Goal: Download file/media

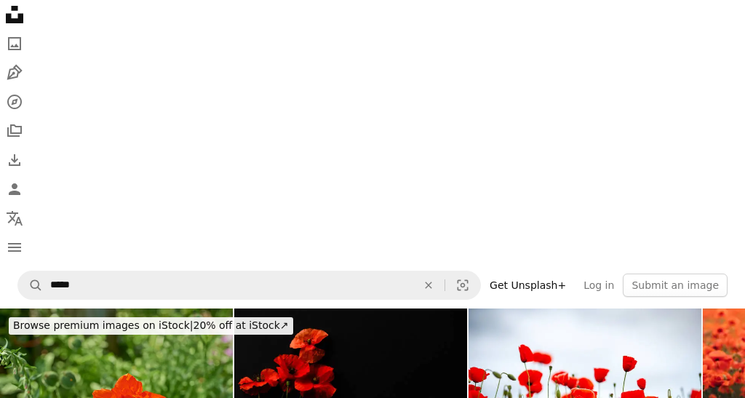
scroll to position [771, 0]
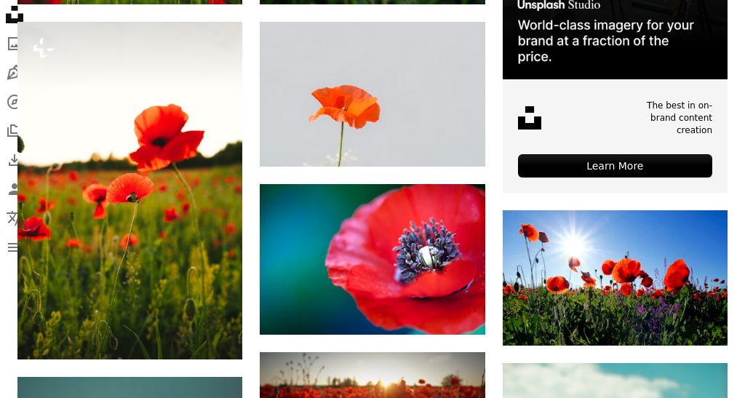
click at [211, 330] on button "A lock Download" at bounding box center [187, 333] width 81 height 23
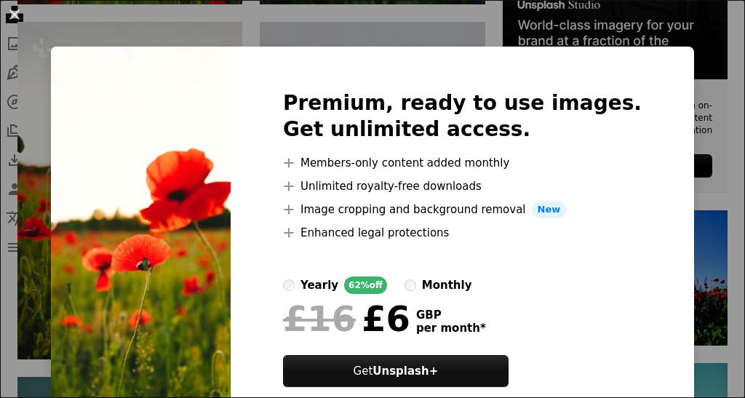
click at [734, 43] on div "An X shape Premium, ready to use images. Get unlimited access. A plus sign Memb…" at bounding box center [372, 199] width 745 height 398
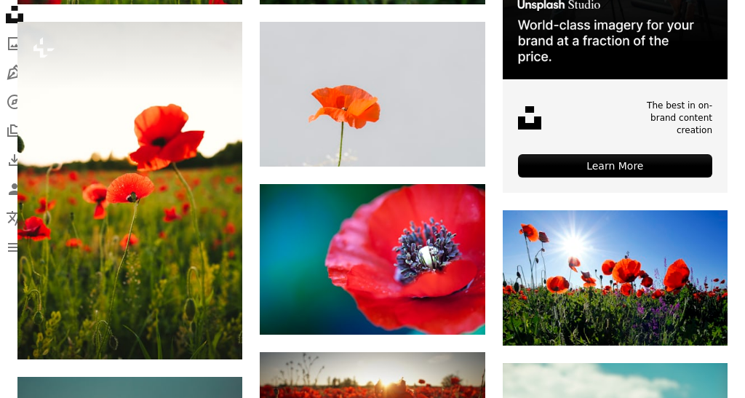
click at [742, 105] on link "A compass" at bounding box center [372, 101] width 745 height 29
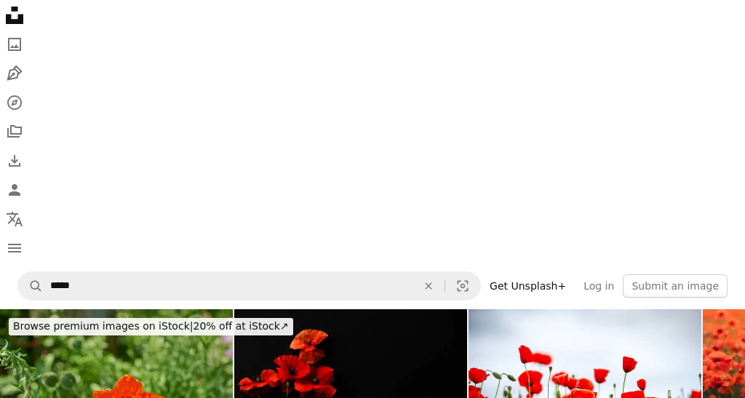
scroll to position [771, 0]
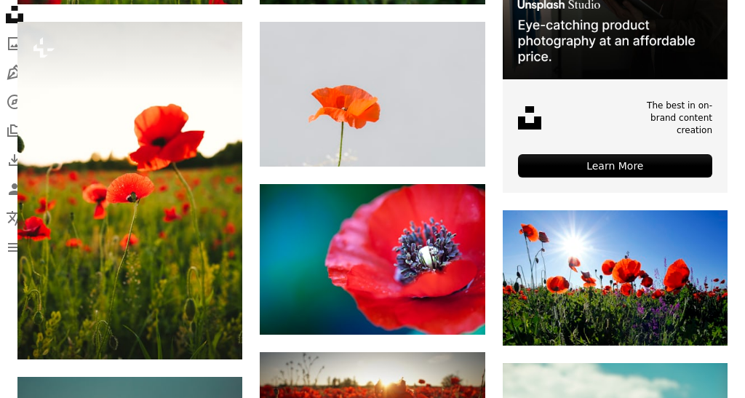
click at [595, 240] on img at bounding box center [615, 277] width 225 height 135
click at [588, 276] on img at bounding box center [615, 277] width 225 height 135
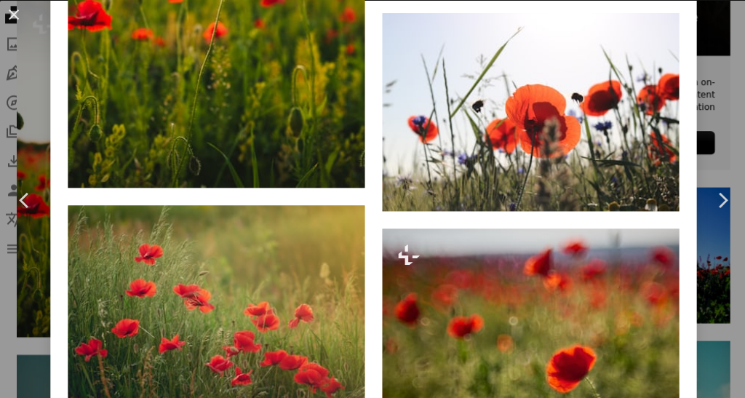
scroll to position [2528, 0]
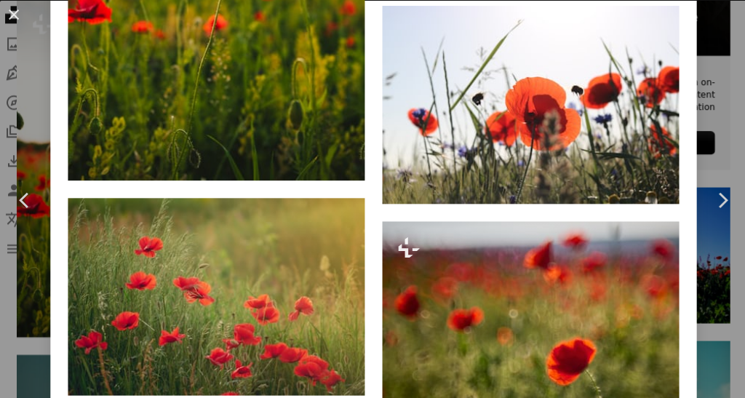
click at [415, 241] on icon at bounding box center [407, 246] width 21 height 20
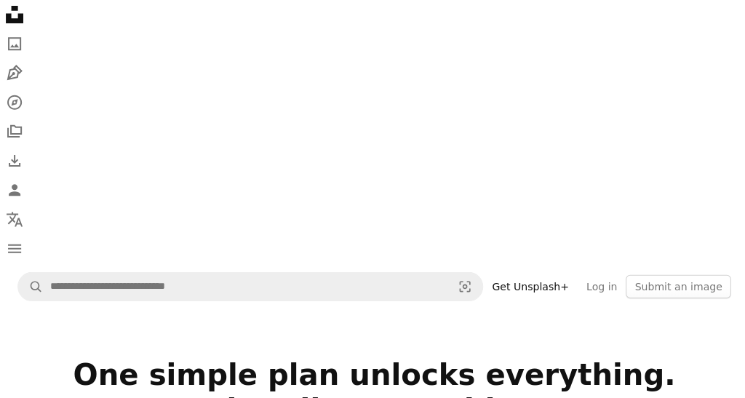
click at [492, 109] on link "A compass" at bounding box center [372, 101] width 745 height 29
